Goal: Navigation & Orientation: Find specific page/section

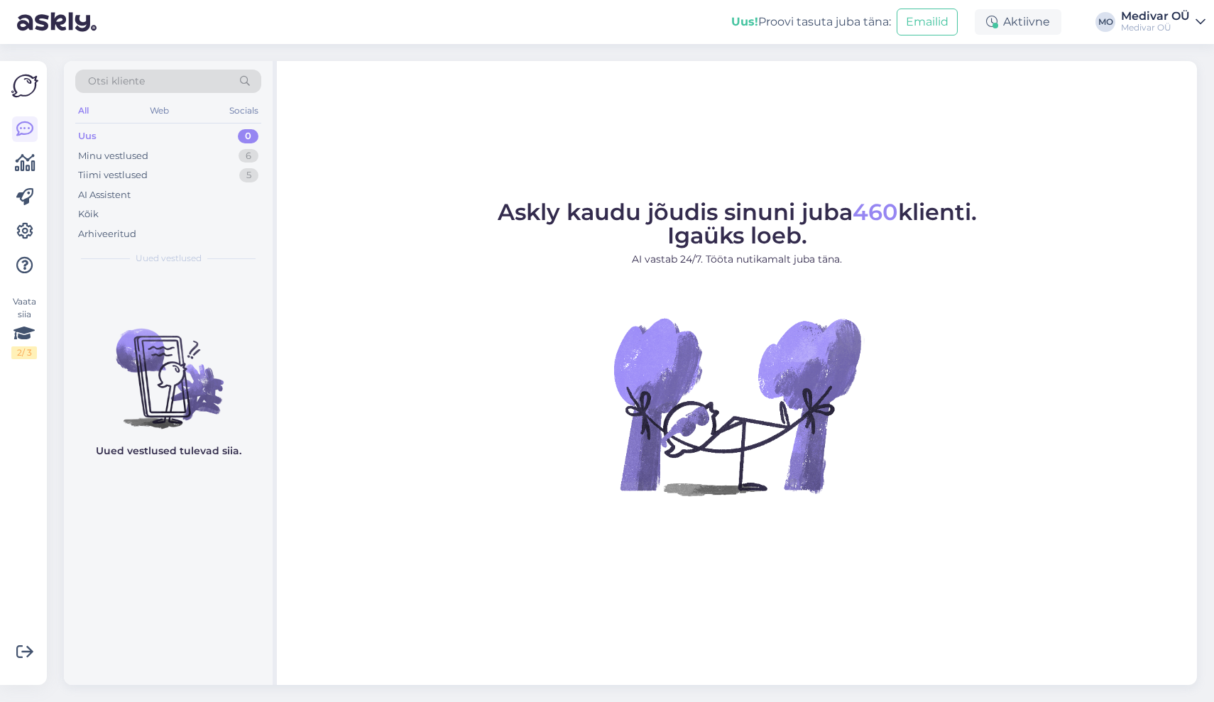
click at [1130, 16] on div "Medivar OÜ" at bounding box center [1155, 16] width 69 height 11
click at [11, 94] on div "Vaata siia 2 / 3 Võimalused Veendu, et Askly loob sulle väärtust. Sulge Ühenda …" at bounding box center [23, 373] width 47 height 624
click at [31, 171] on link at bounding box center [25, 164] width 26 height 26
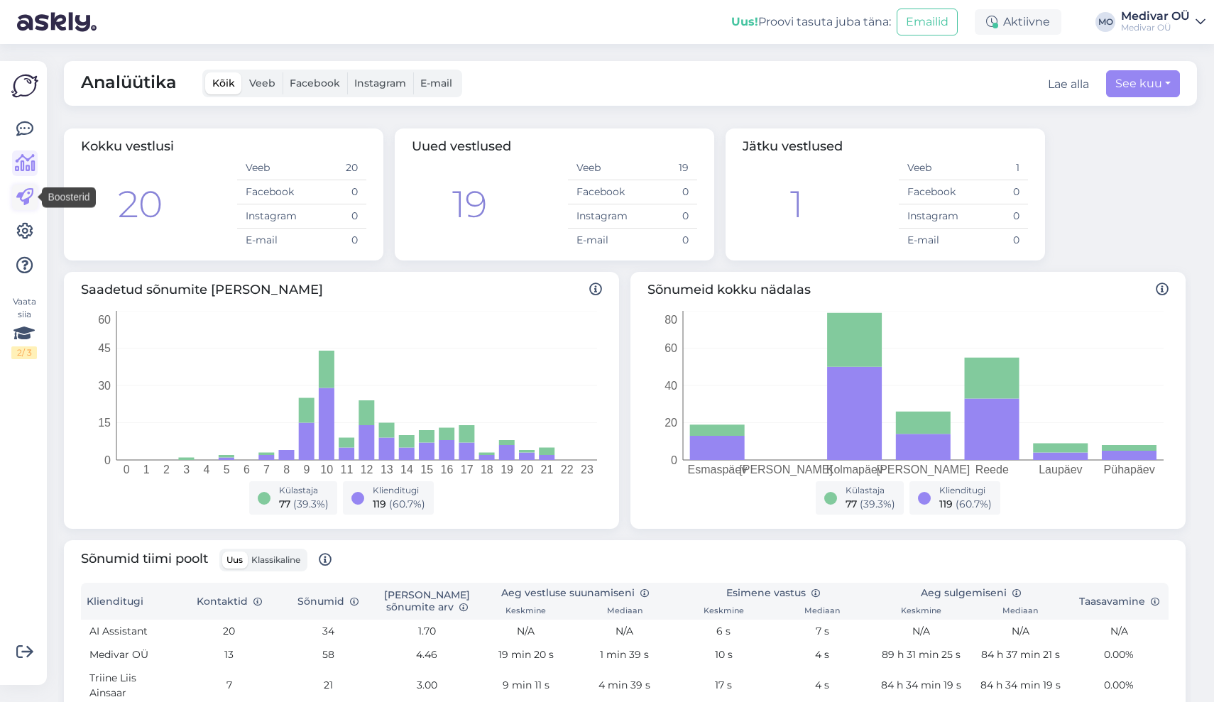
click at [27, 200] on icon at bounding box center [24, 197] width 17 height 17
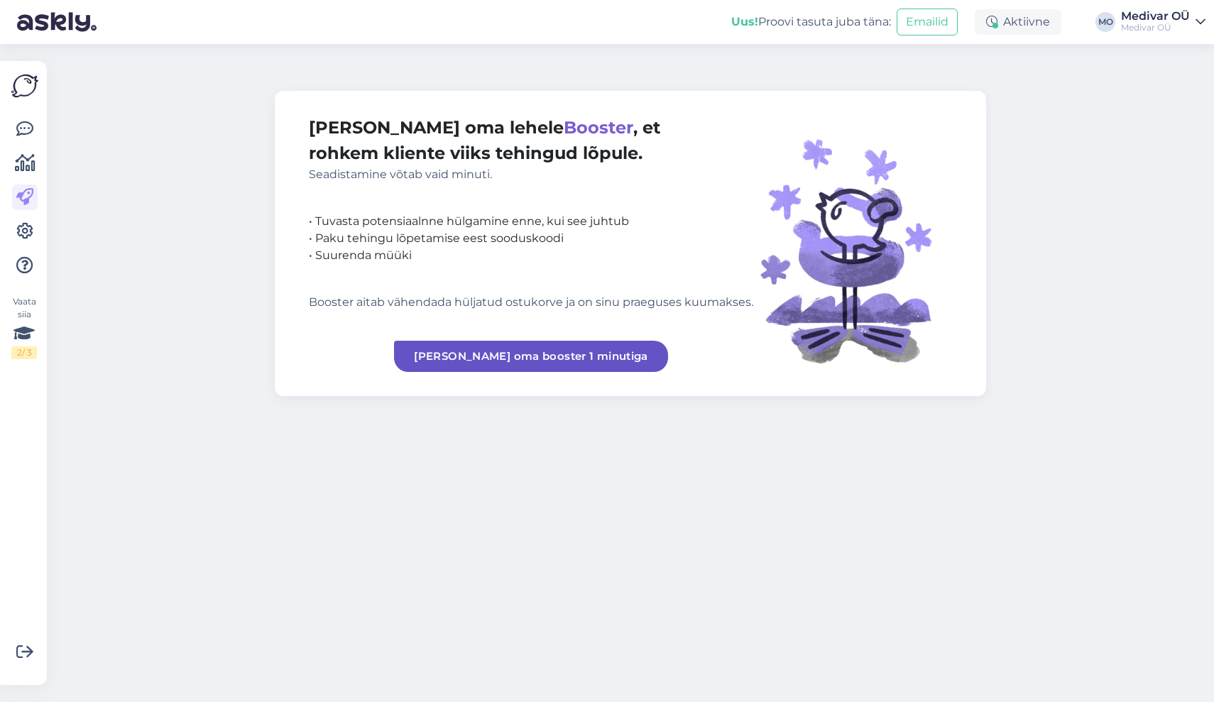
click at [1139, 12] on div "Medivar OÜ" at bounding box center [1155, 16] width 69 height 11
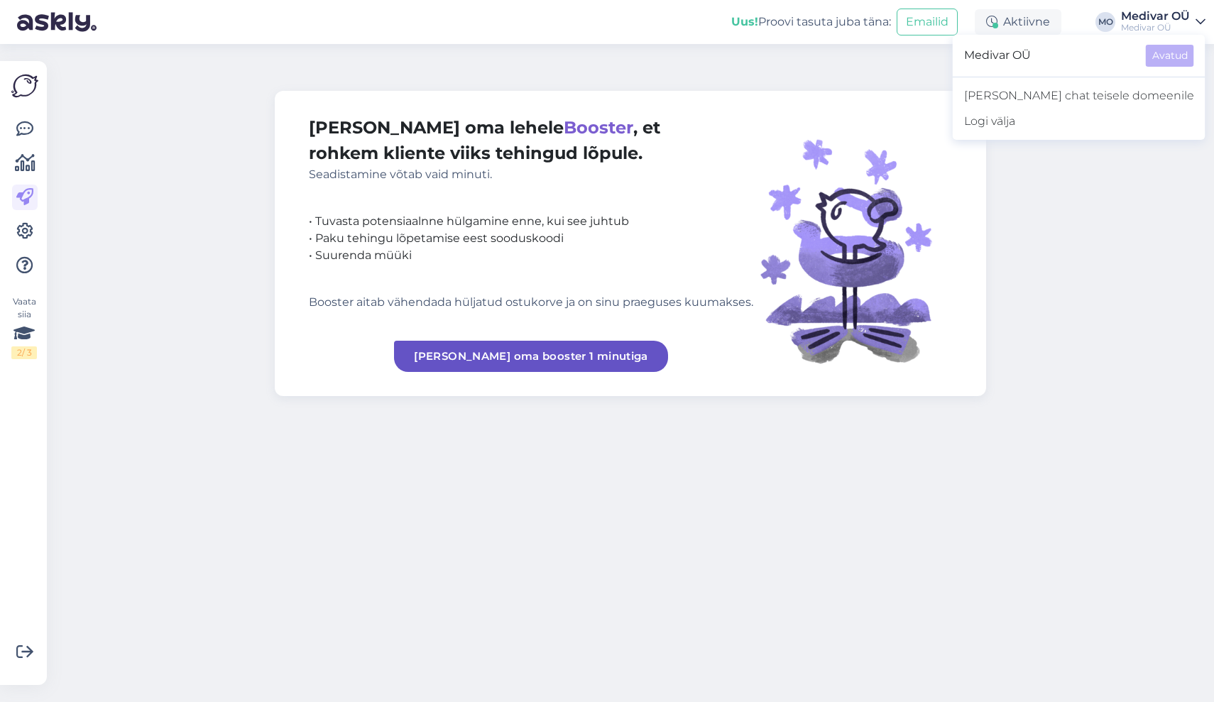
click at [1196, 18] on icon at bounding box center [1201, 21] width 10 height 11
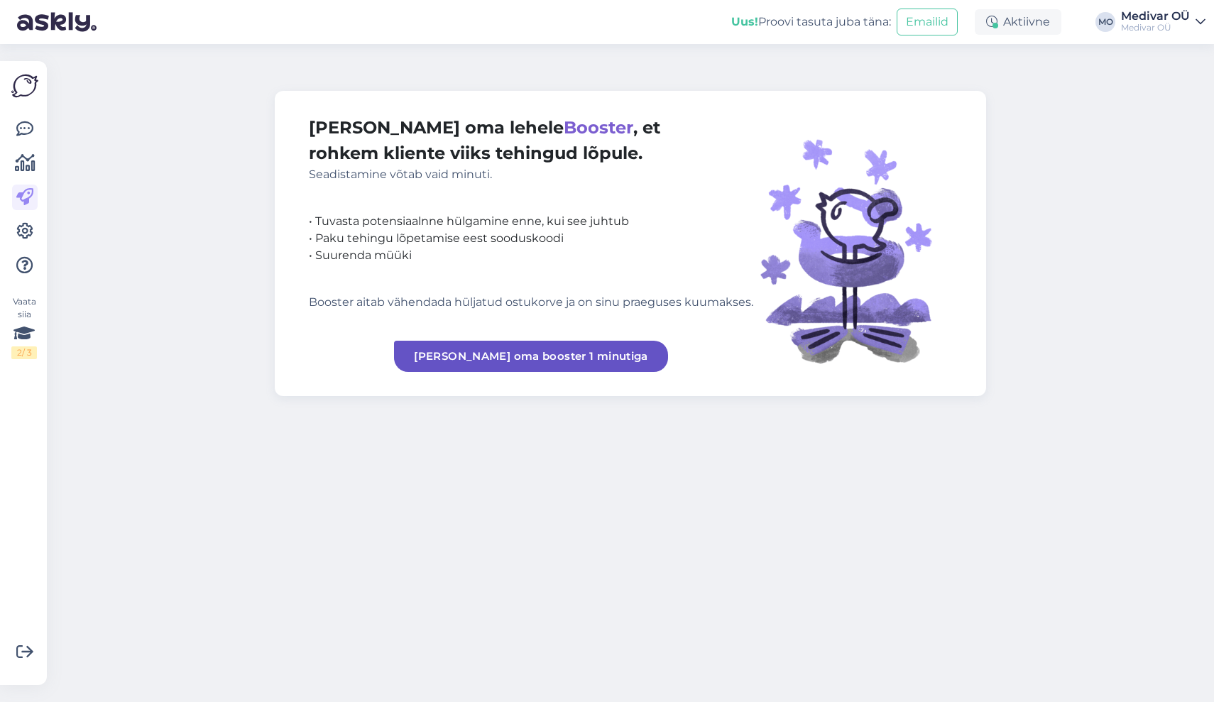
click at [1196, 18] on icon at bounding box center [1201, 21] width 10 height 11
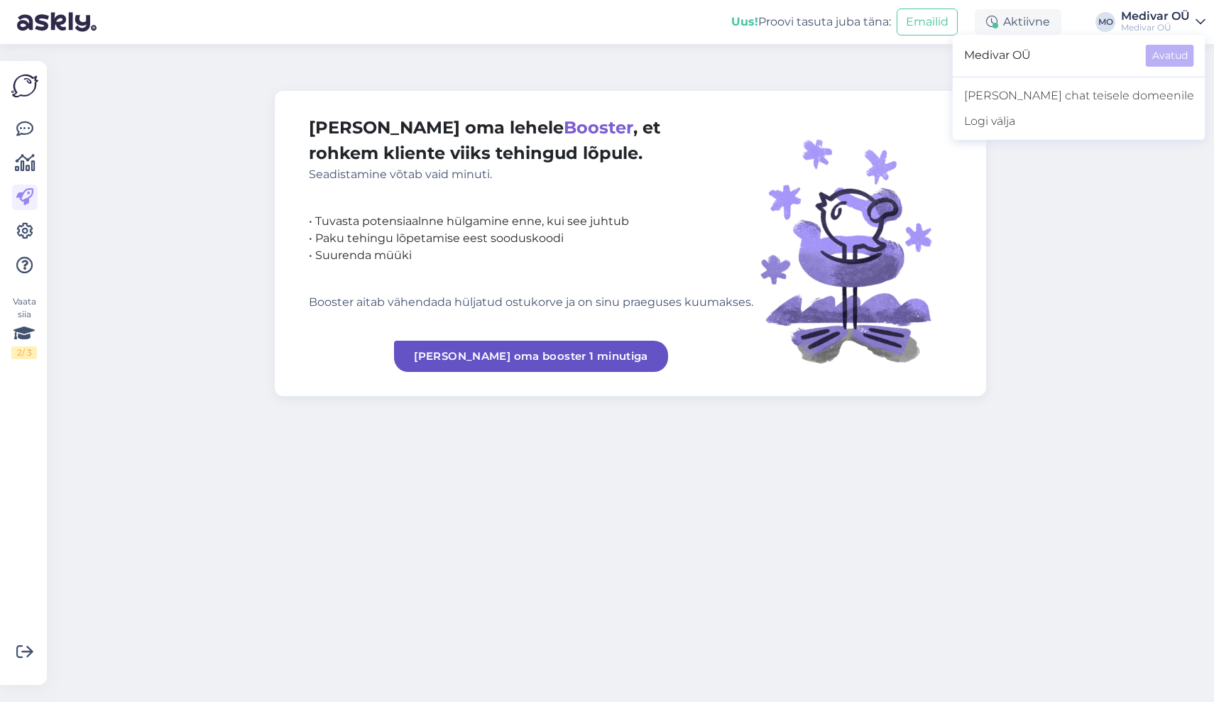
click at [1196, 18] on icon at bounding box center [1201, 21] width 10 height 11
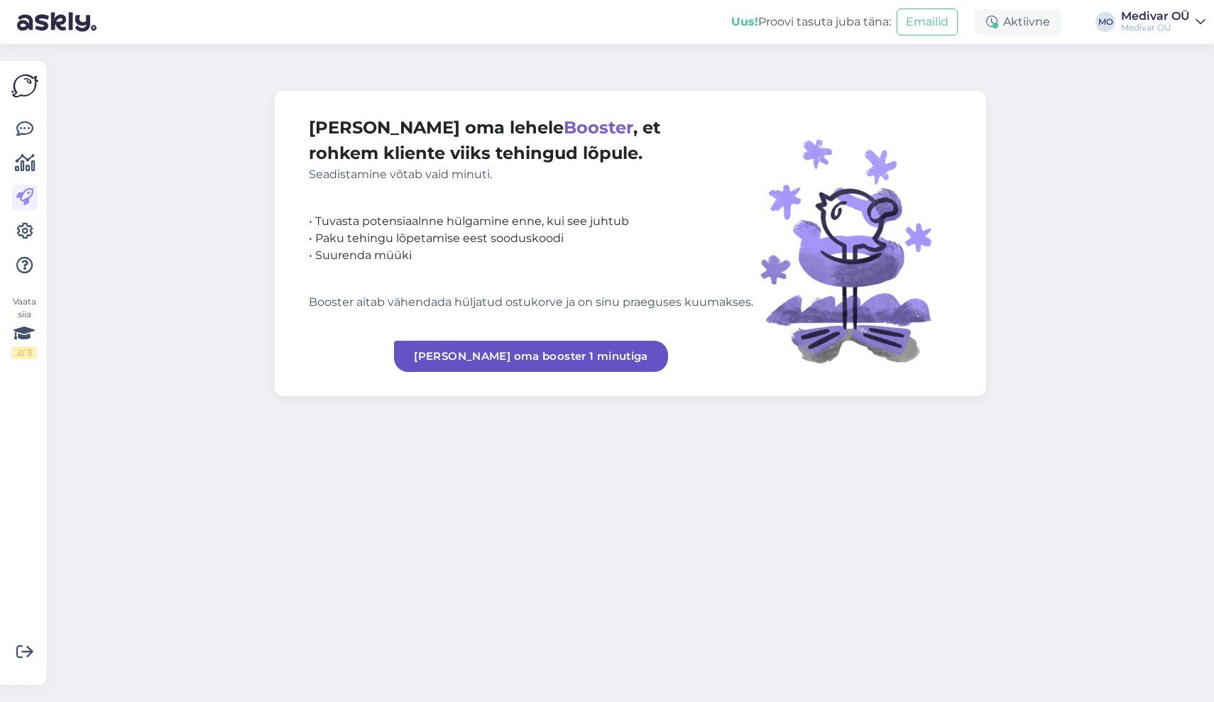
click at [50, 22] on img at bounding box center [57, 22] width 80 height 44
click at [20, 71] on div "Vaata siia 2 / 3 Võimalused Veendu, et Askly loob sulle väärtust. Sulge Ühenda …" at bounding box center [23, 373] width 47 height 624
click at [25, 86] on img at bounding box center [24, 85] width 27 height 27
click at [28, 135] on icon at bounding box center [24, 129] width 17 height 17
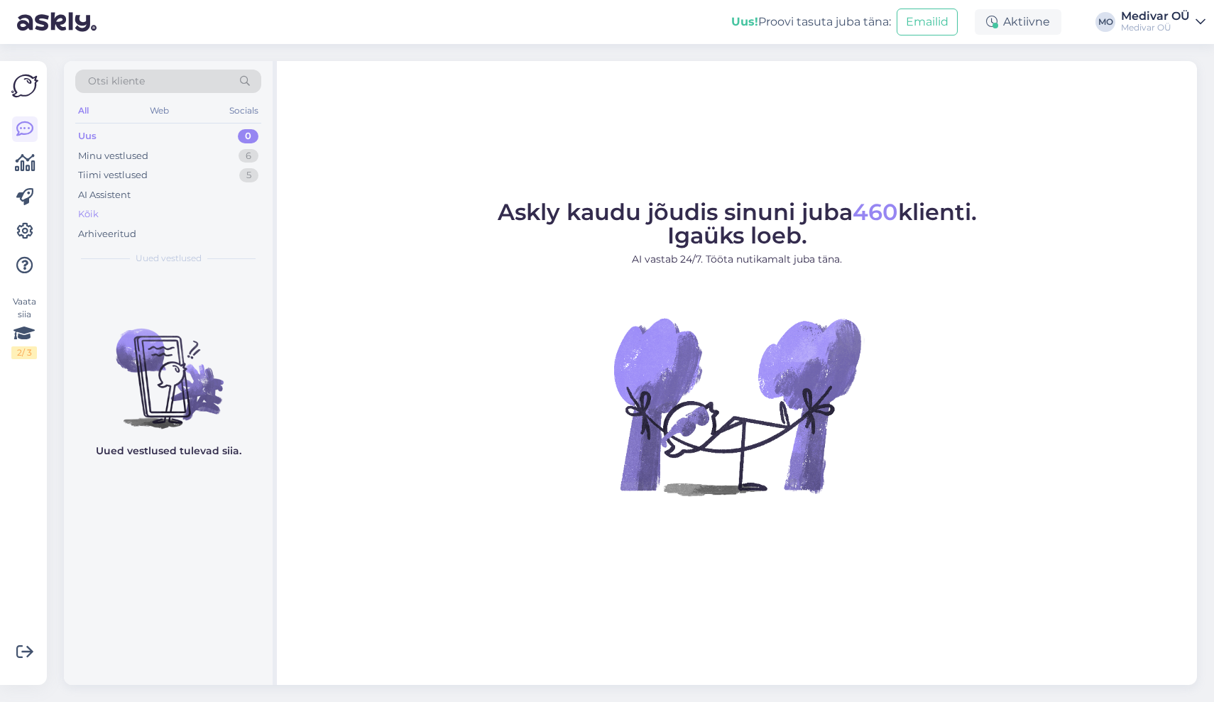
click at [104, 212] on div "Kõik" at bounding box center [168, 215] width 186 height 20
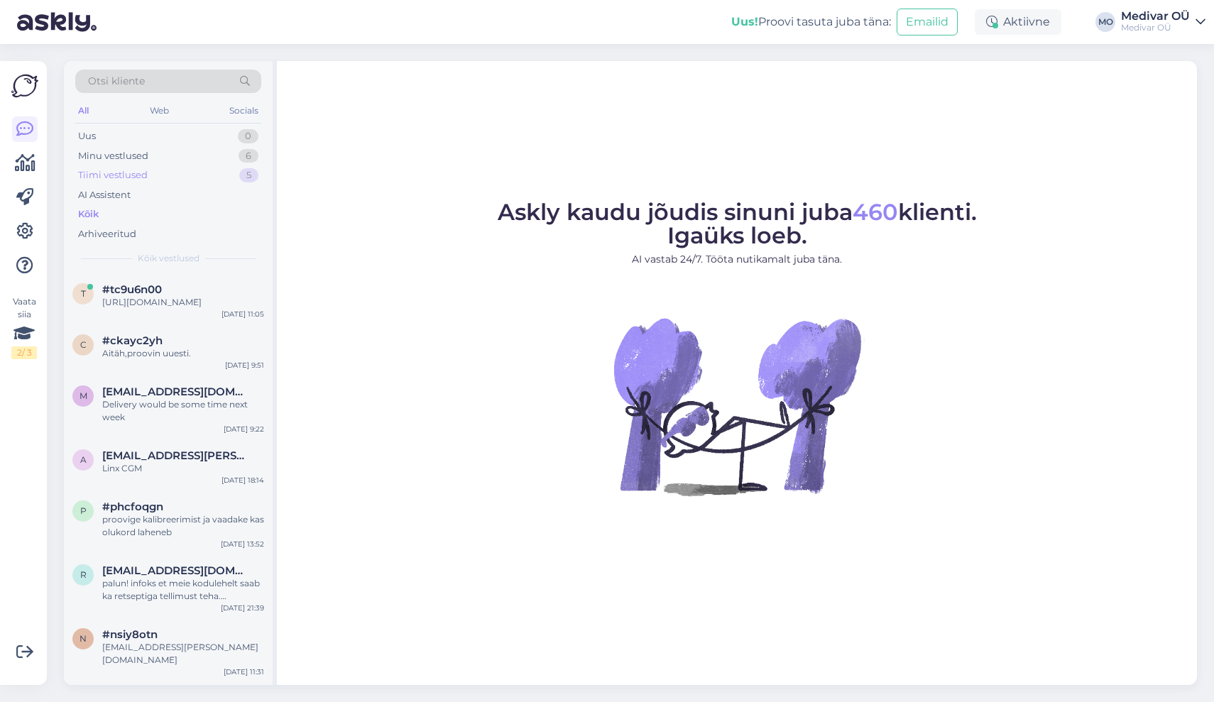
click at [130, 175] on div "Tiimi vestlused" at bounding box center [113, 175] width 70 height 14
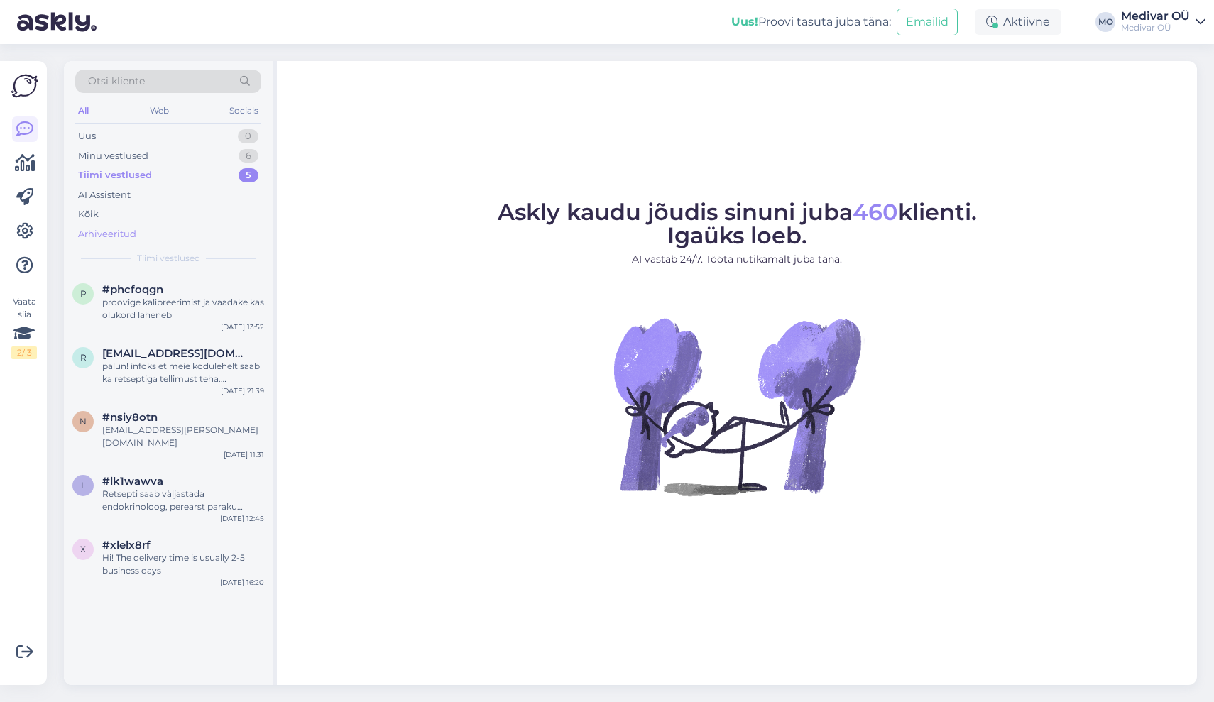
click at [130, 232] on div "Arhiveeritud" at bounding box center [107, 234] width 58 height 14
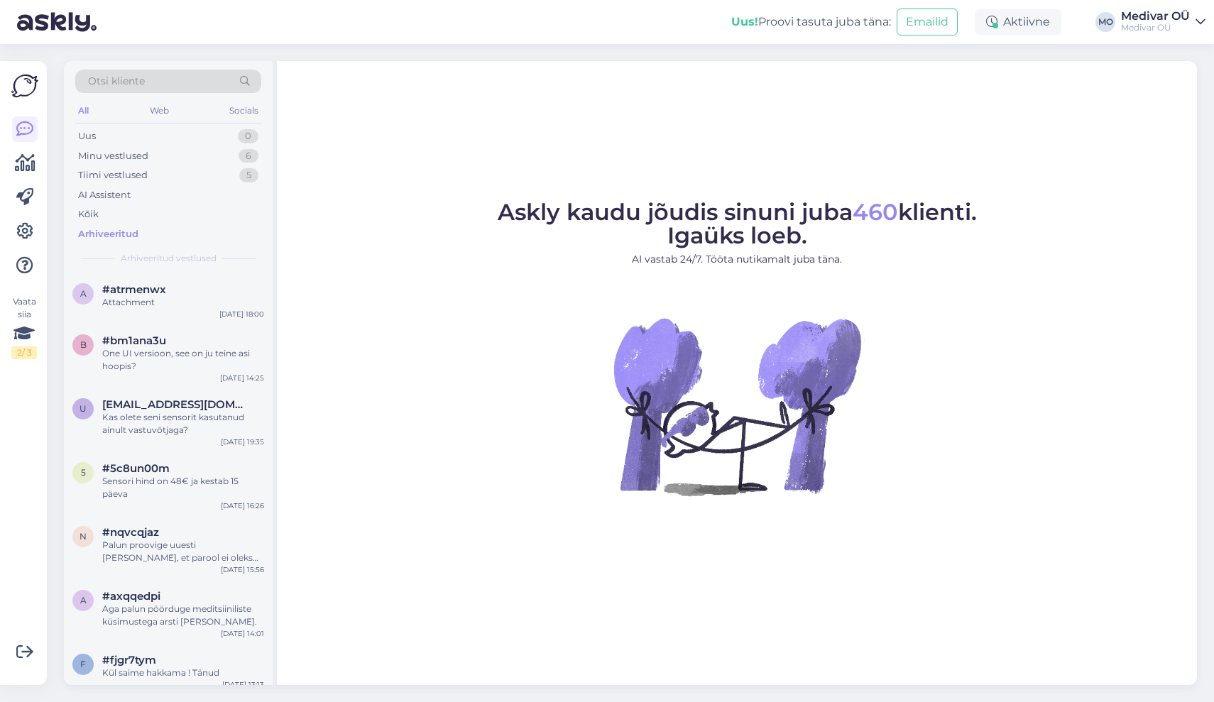
scroll to position [10, 0]
